Goal: Task Accomplishment & Management: Manage account settings

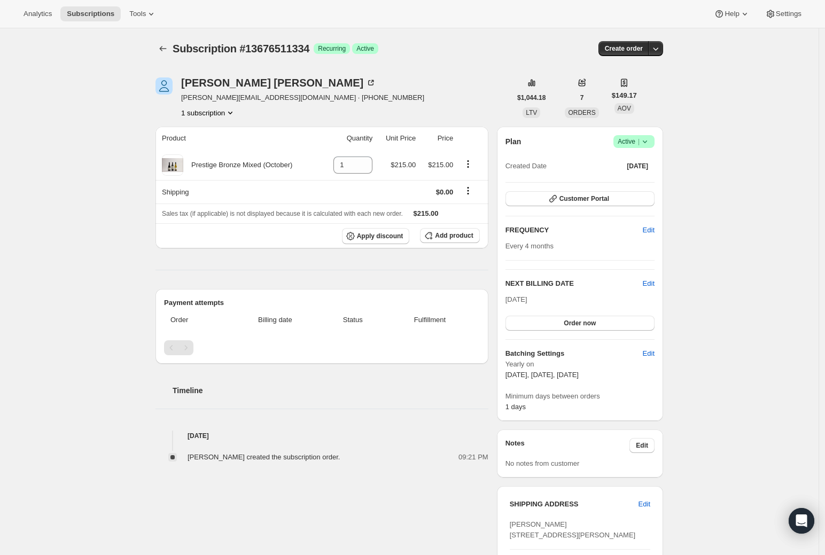
click at [650, 141] on icon at bounding box center [644, 141] width 11 height 11
click at [626, 163] on span "Pause subscription" at bounding box center [633, 163] width 59 height 8
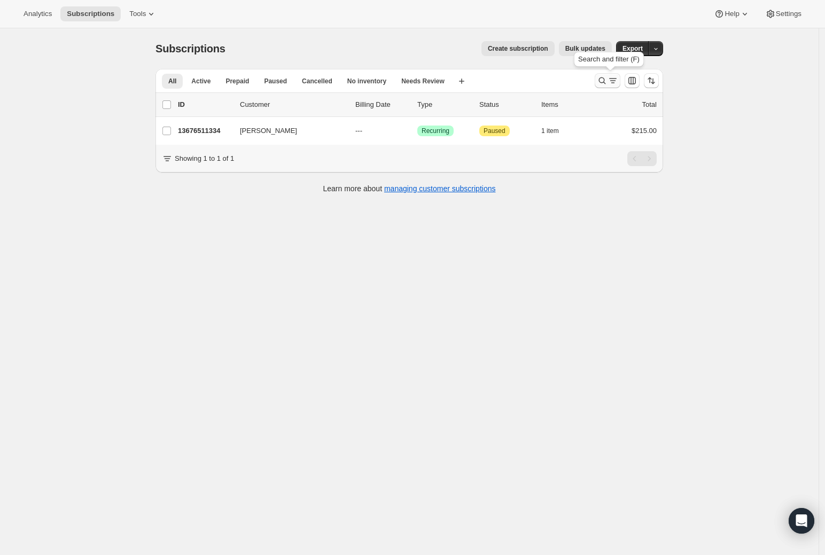
click at [606, 84] on icon "Search and filter results" at bounding box center [602, 80] width 11 height 11
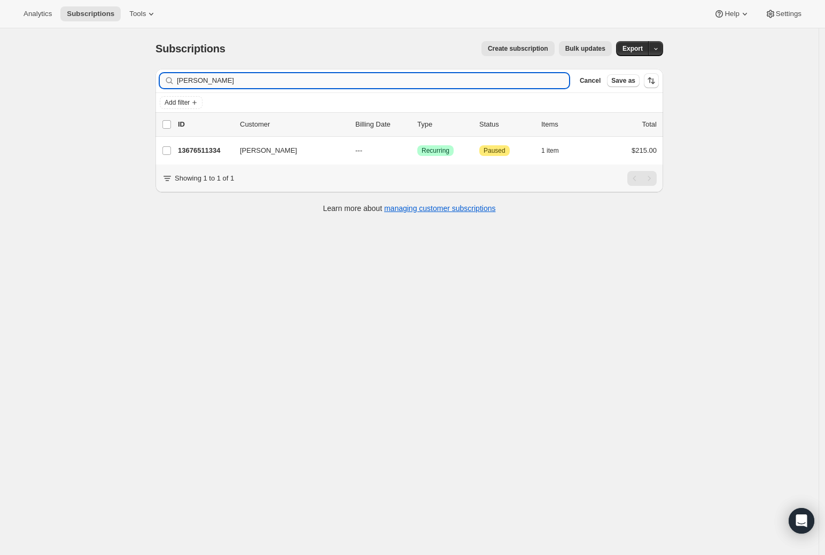
click at [197, 77] on input "[PERSON_NAME]" at bounding box center [373, 80] width 392 height 15
click at [196, 85] on input "[PERSON_NAME]" at bounding box center [373, 80] width 392 height 15
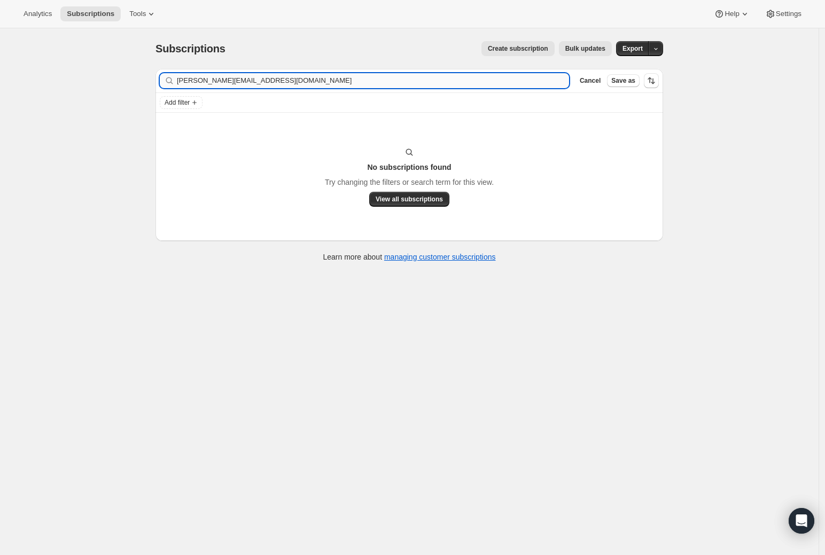
drag, startPoint x: 267, startPoint y: 81, endPoint x: 274, endPoint y: 82, distance: 7.6
click at [256, 76] on input "[PERSON_NAME][EMAIL_ADDRESS][DOMAIN_NAME]" at bounding box center [373, 80] width 392 height 15
drag, startPoint x: 269, startPoint y: 82, endPoint x: 194, endPoint y: 77, distance: 74.9
click at [194, 77] on input "[PERSON_NAME][EMAIL_ADDRESS][DOMAIN_NAME]" at bounding box center [373, 80] width 392 height 15
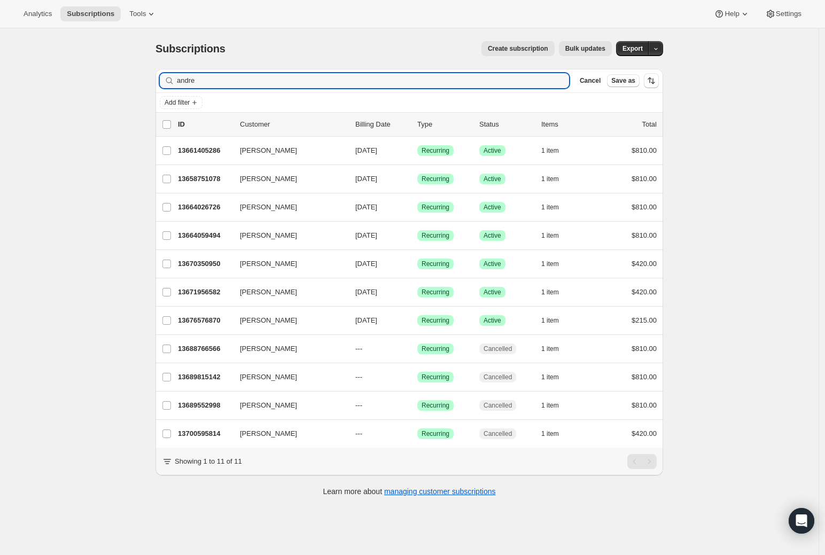
type input "[PERSON_NAME]"
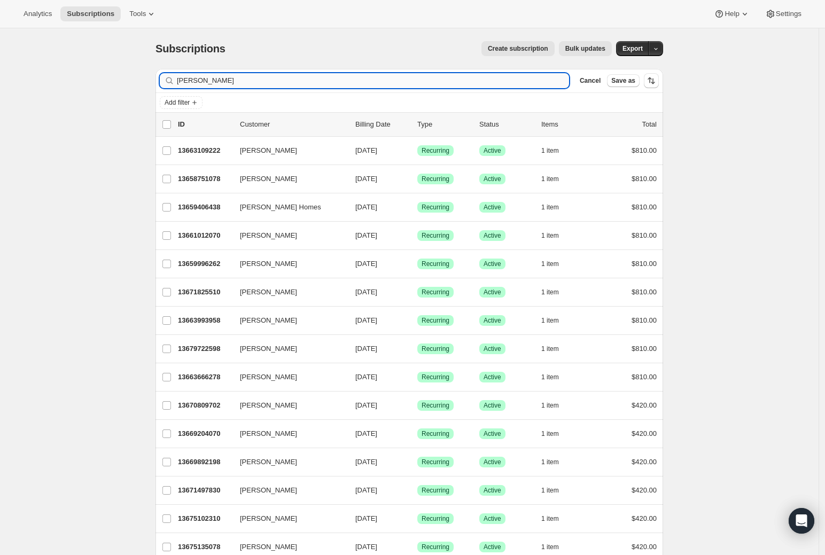
click at [195, 81] on input "[PERSON_NAME]" at bounding box center [373, 80] width 392 height 15
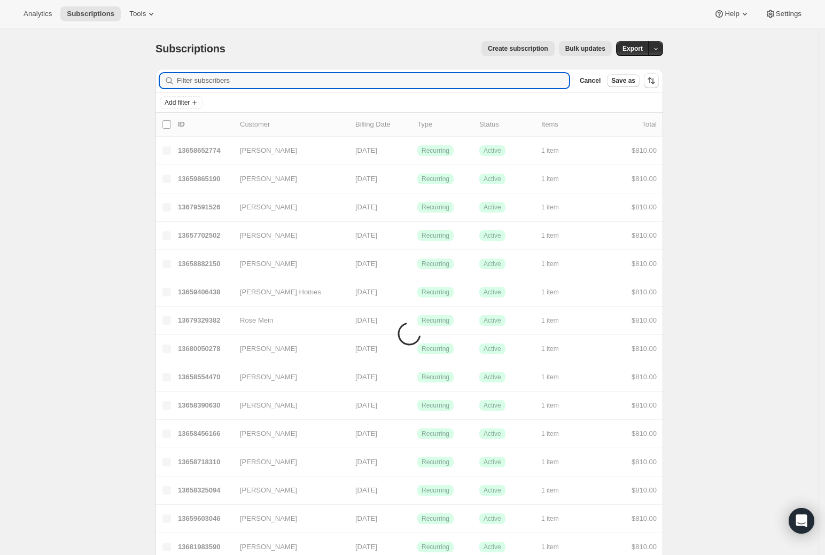
click at [364, 52] on div "Create subscription Bulk updates" at bounding box center [424, 48] width 373 height 15
